Goal: Check status

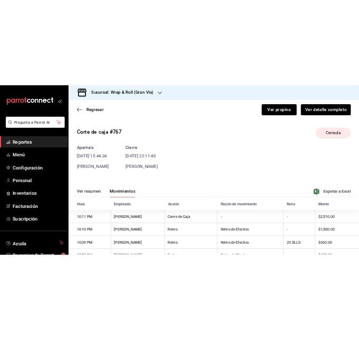
scroll to position [68, 0]
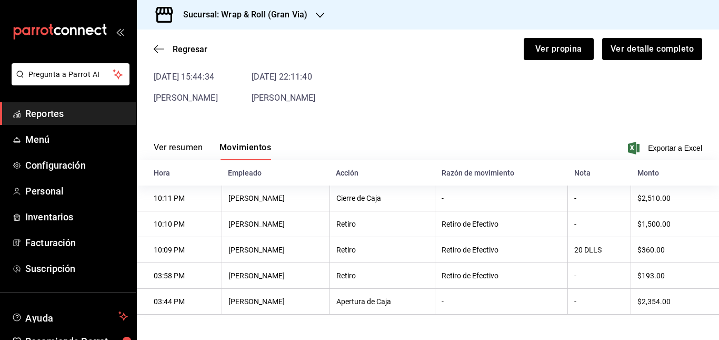
click at [301, 19] on h3 "Sucursal: Wrap & Roll (Gran Via)" at bounding box center [241, 14] width 133 height 13
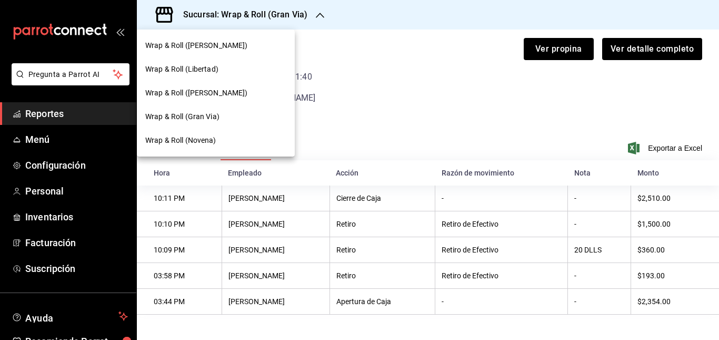
click at [231, 45] on div "Wrap & Roll ([PERSON_NAME])" at bounding box center [215, 45] width 141 height 11
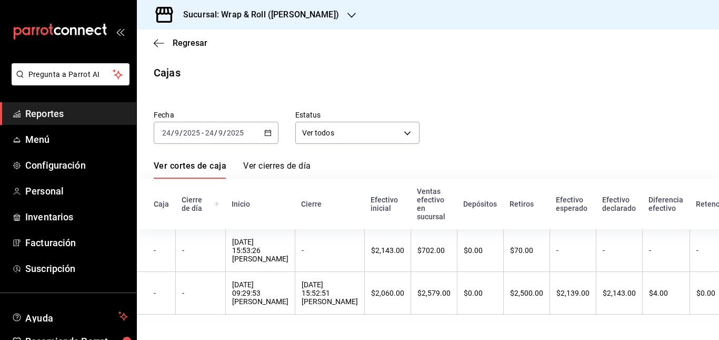
click at [41, 110] on span "Reportes" at bounding box center [76, 113] width 103 height 14
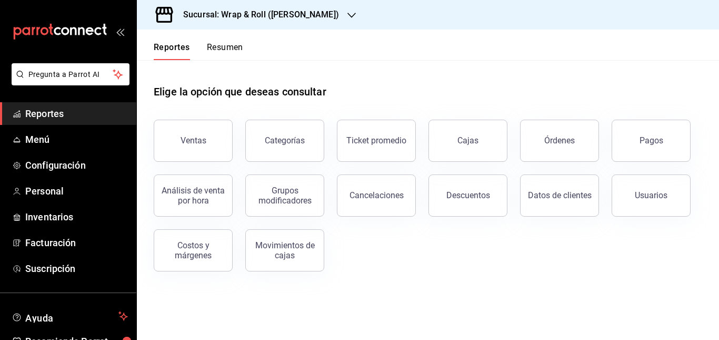
click at [380, 85] on div "Elige la opción que deseas consultar" at bounding box center [428, 83] width 549 height 47
click at [229, 47] on button "Resumen" at bounding box center [225, 51] width 36 height 18
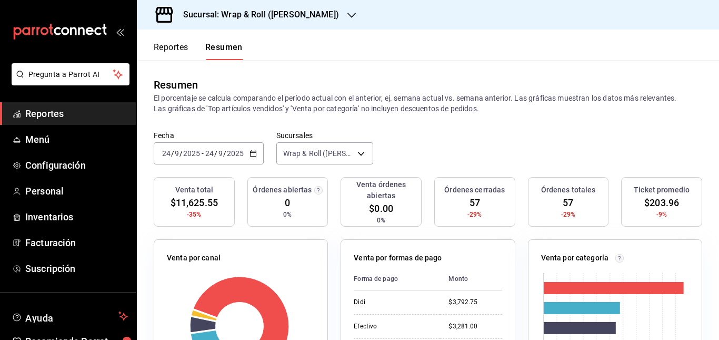
click at [251, 150] on icon "button" at bounding box center [253, 153] width 7 height 7
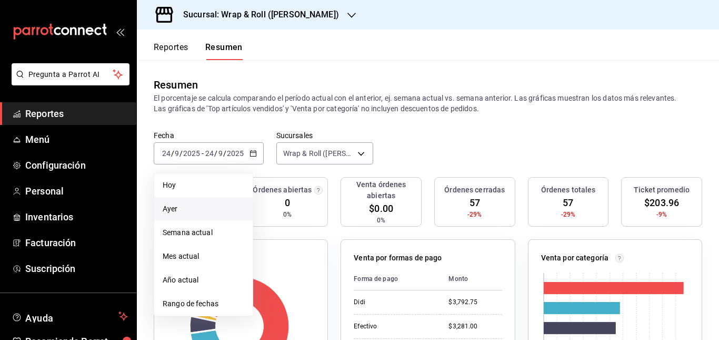
click at [211, 218] on li "Ayer" at bounding box center [203, 209] width 98 height 24
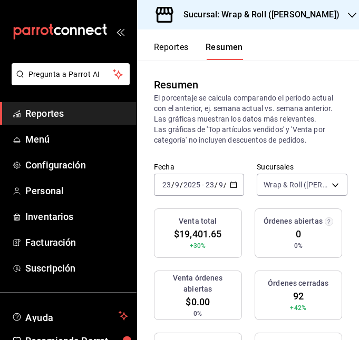
click at [120, 35] on icon "open_drawer_menu" at bounding box center [122, 32] width 5 height 8
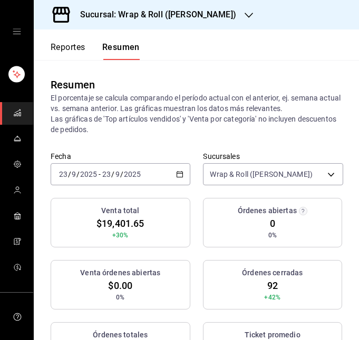
click at [154, 166] on div "[DATE] [DATE] - [DATE] [DATE]" at bounding box center [121, 174] width 140 height 22
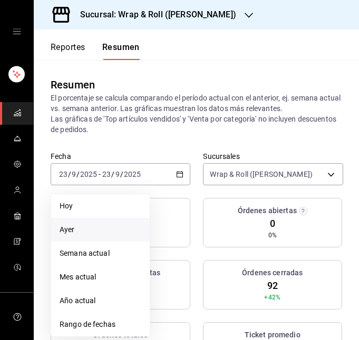
click at [106, 226] on span "Ayer" at bounding box center [101, 229] width 82 height 11
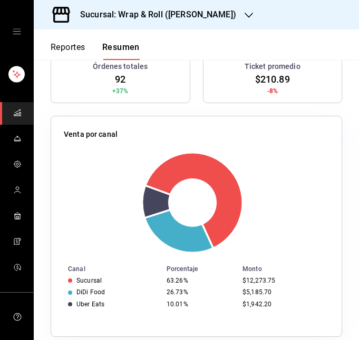
scroll to position [308, 0]
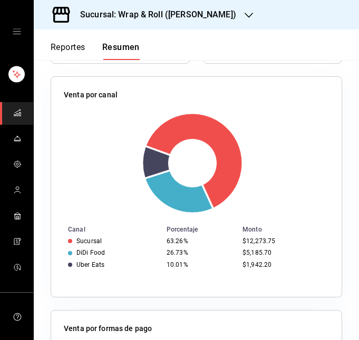
click at [201, 14] on h3 "Sucursal: Wrap & Roll ([PERSON_NAME])" at bounding box center [154, 14] width 164 height 13
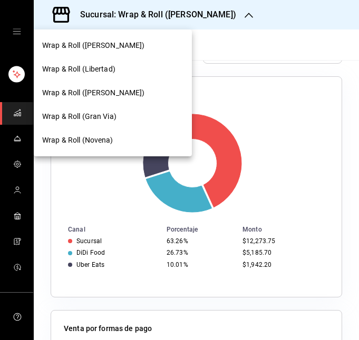
click at [105, 65] on span "Wrap & Roll (Libertad)" at bounding box center [78, 69] width 73 height 11
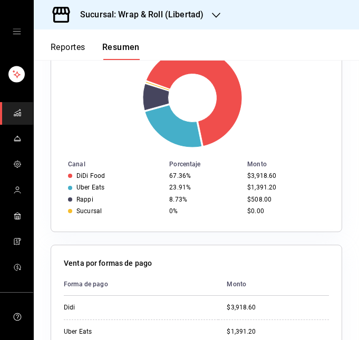
scroll to position [375, 0]
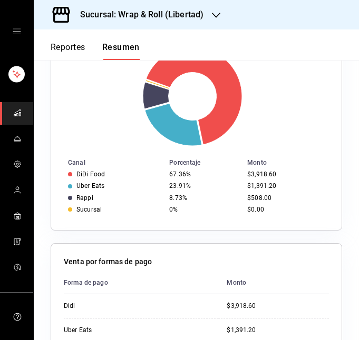
click at [192, 12] on h3 "Sucursal: Wrap & Roll (Libertad)" at bounding box center [138, 14] width 132 height 13
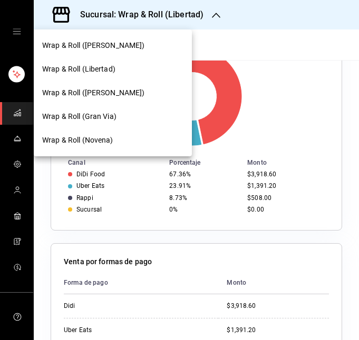
click at [111, 86] on div "Wrap & Roll ([PERSON_NAME])" at bounding box center [113, 93] width 158 height 24
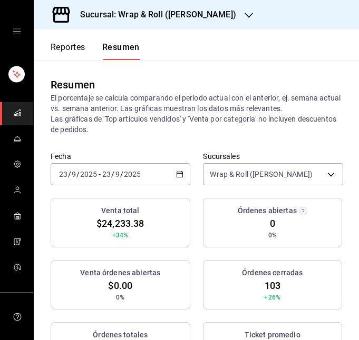
click at [165, 165] on div "[DATE] [DATE] - [DATE] [DATE]" at bounding box center [121, 174] width 140 height 22
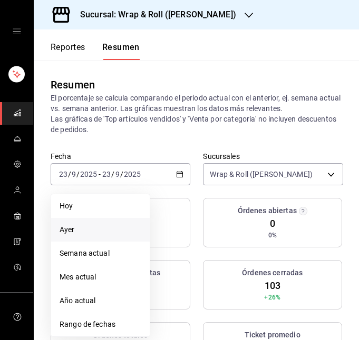
click at [94, 235] on span "Ayer" at bounding box center [101, 229] width 82 height 11
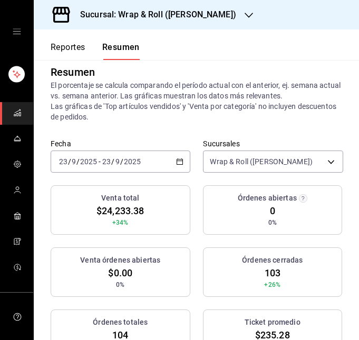
scroll to position [8, 0]
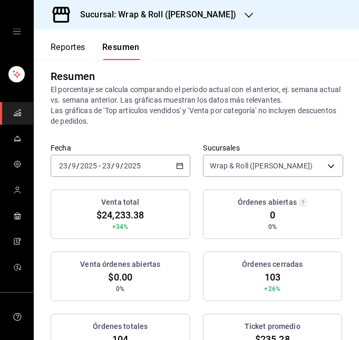
click at [219, 9] on h3 "Sucursal: Wrap & Roll ([PERSON_NAME])" at bounding box center [154, 14] width 164 height 13
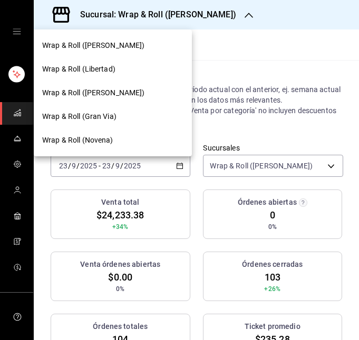
click at [119, 108] on div "Wrap & Roll (Gran Via)" at bounding box center [113, 117] width 158 height 24
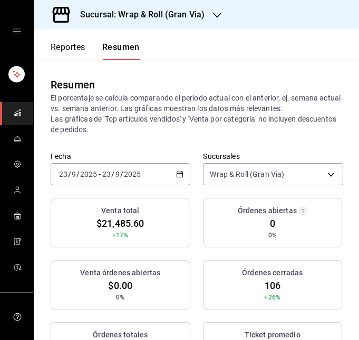
click at [177, 172] on \(Stroke\) "button" at bounding box center [177, 171] width 1 height 1
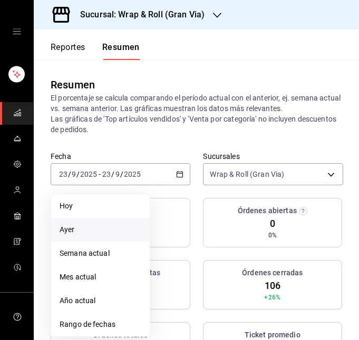
click at [104, 232] on span "Ayer" at bounding box center [101, 229] width 82 height 11
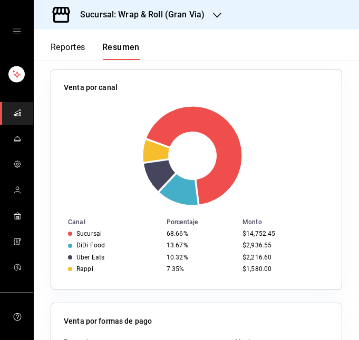
scroll to position [0, 0]
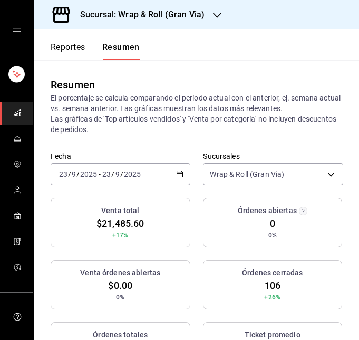
click at [194, 10] on h3 "Sucursal: Wrap & Roll (Gran Via)" at bounding box center [138, 14] width 133 height 13
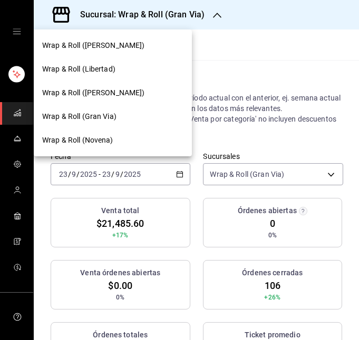
click at [118, 132] on div "Wrap & Roll (Novena)" at bounding box center [113, 140] width 158 height 24
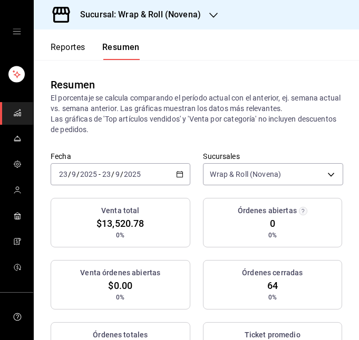
click at [131, 174] on input "2025" at bounding box center [132, 174] width 18 height 8
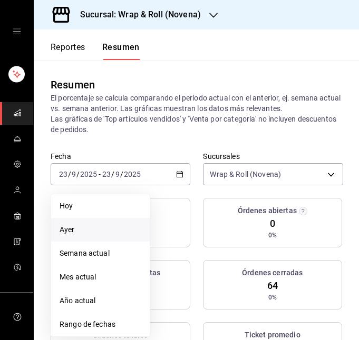
click at [108, 231] on span "Ayer" at bounding box center [101, 229] width 82 height 11
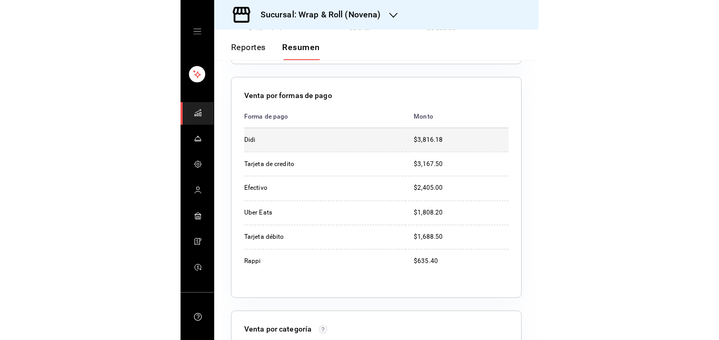
scroll to position [542, 0]
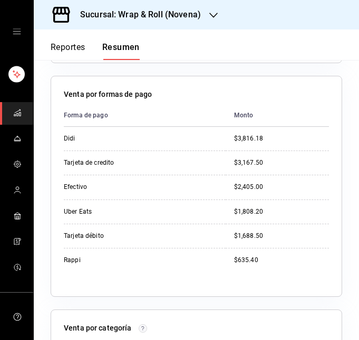
click at [198, 15] on h3 "Sucursal: Wrap & Roll (Novena)" at bounding box center [136, 14] width 129 height 13
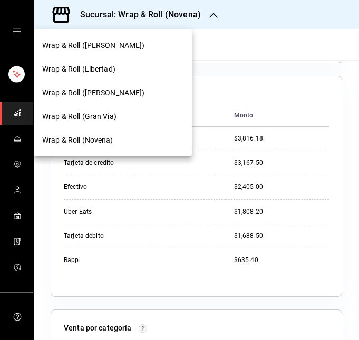
click at [254, 76] on div at bounding box center [179, 170] width 359 height 340
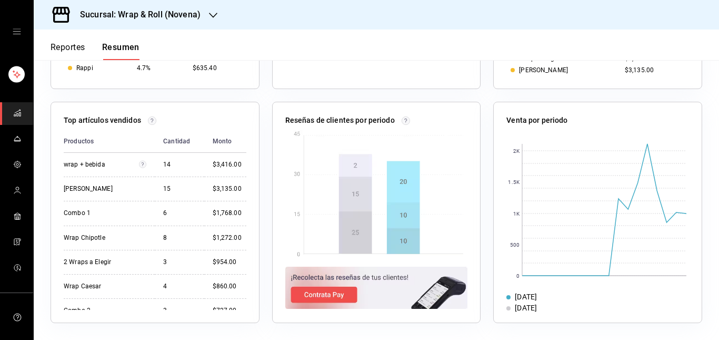
scroll to position [371, 0]
